Goal: Navigation & Orientation: Find specific page/section

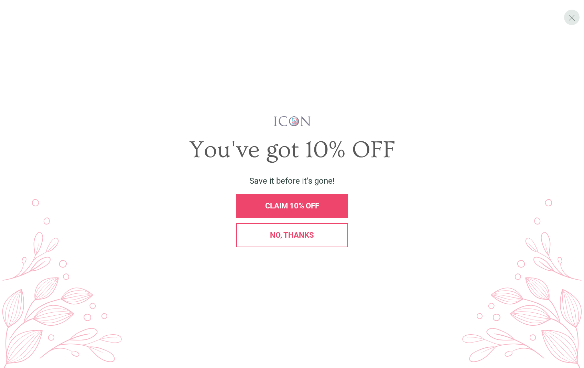
click at [574, 18] on span "X" at bounding box center [571, 17] width 7 height 10
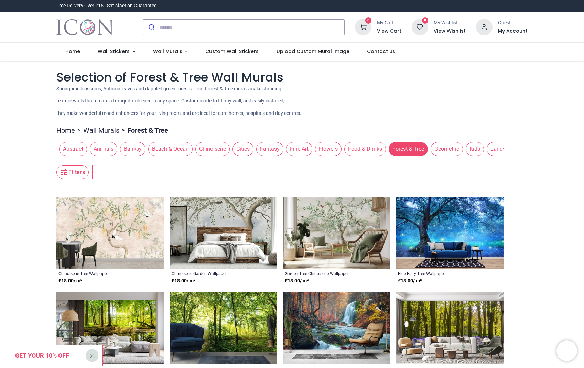
click at [238, 149] on span "Cities" at bounding box center [242, 149] width 21 height 14
click at [470, 149] on span "Kids" at bounding box center [475, 149] width 18 height 14
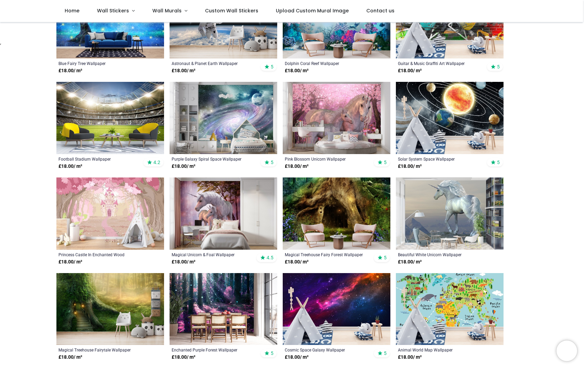
scroll to position [275, 0]
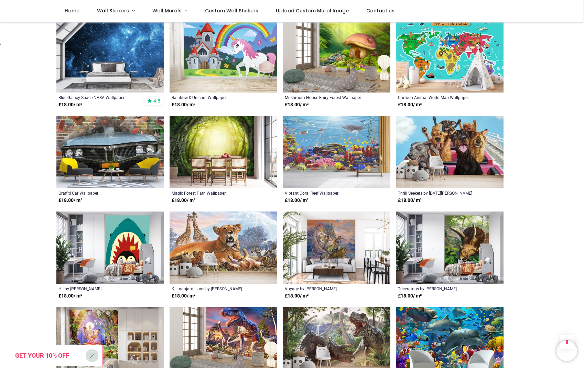
scroll to position [1066, 0]
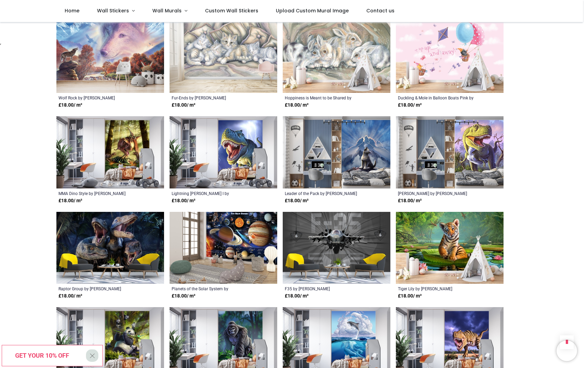
scroll to position [2269, 0]
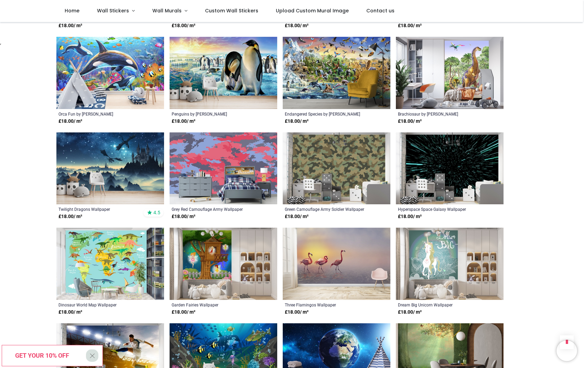
scroll to position [2682, 0]
